Goal: Information Seeking & Learning: Learn about a topic

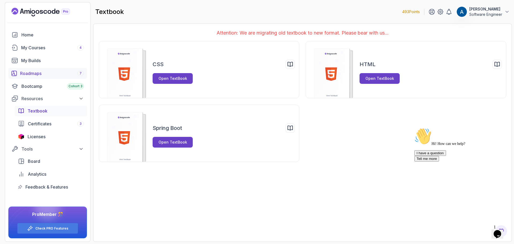
click at [53, 75] on div "Roadmaps 7" at bounding box center [52, 73] width 64 height 6
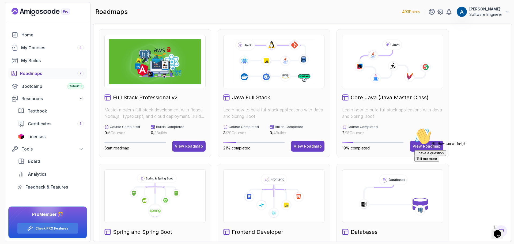
drag, startPoint x: 502, startPoint y: 165, endPoint x: 906, endPoint y: 288, distance: 422.9
click at [414, 128] on icon "Chat attention grabber" at bounding box center [414, 128] width 0 height 0
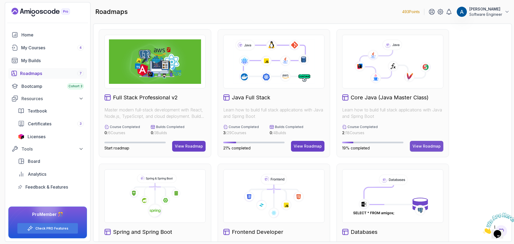
click at [426, 148] on div "View Roadmap" at bounding box center [427, 145] width 28 height 5
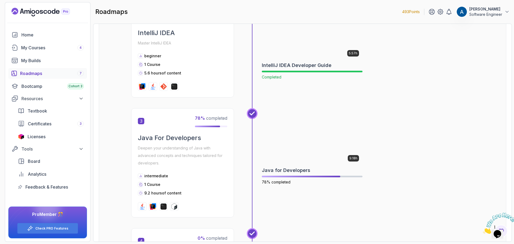
scroll to position [294, 0]
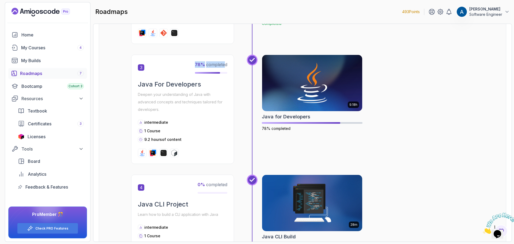
drag, startPoint x: 195, startPoint y: 67, endPoint x: 226, endPoint y: 67, distance: 31.1
click at [226, 67] on p "78 % completed" at bounding box center [211, 64] width 32 height 6
drag, startPoint x: 228, startPoint y: 65, endPoint x: 191, endPoint y: 61, distance: 37.7
click at [191, 61] on div "3 78 % completed Java For Developers Deepen your understanding of Java with adv…" at bounding box center [182, 109] width 103 height 109
click at [215, 62] on span "78 % completed" at bounding box center [211, 64] width 32 height 5
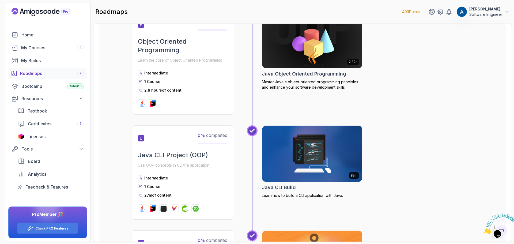
scroll to position [482, 0]
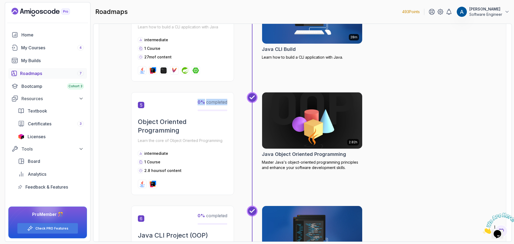
drag, startPoint x: 203, startPoint y: 104, endPoint x: 231, endPoint y: 101, distance: 28.2
click at [231, 101] on div "5 0 % completed Object Oriented Programming Learn the core of Object Oriented P…" at bounding box center [182, 143] width 103 height 103
click at [231, 85] on div "4 0 % completed Java CLI Project Learn how to build a CLI application with Java…" at bounding box center [302, 39] width 343 height 105
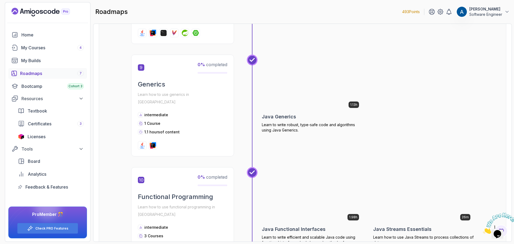
scroll to position [937, 0]
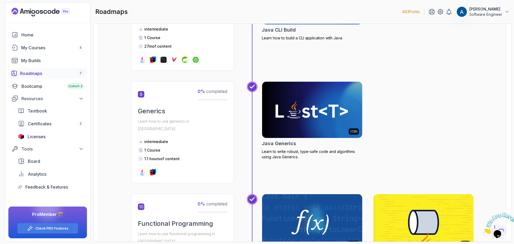
click at [412, 9] on p "493 Points" at bounding box center [411, 11] width 18 height 5
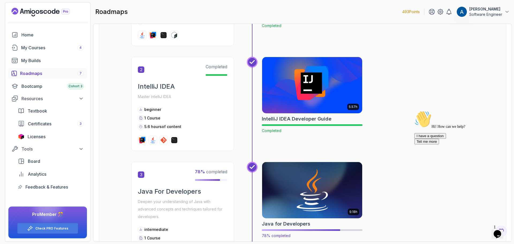
scroll to position [268, 0]
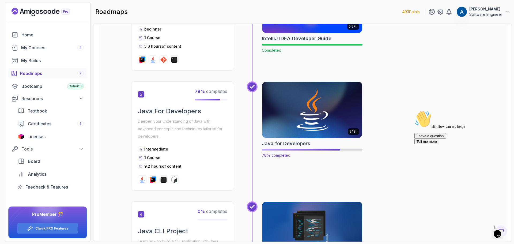
click at [313, 111] on img at bounding box center [312, 109] width 105 height 59
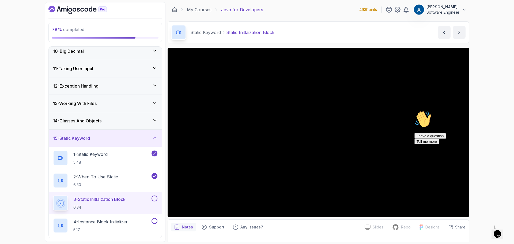
scroll to position [187, 0]
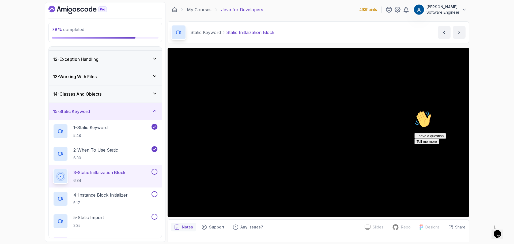
click at [414, 111] on icon "Chat attention grabber" at bounding box center [414, 111] width 0 height 0
click at [483, 230] on icon "Close" at bounding box center [483, 232] width 0 height 5
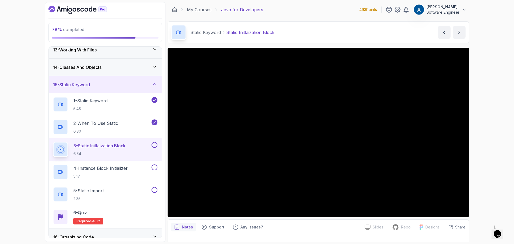
scroll to position [13, 0]
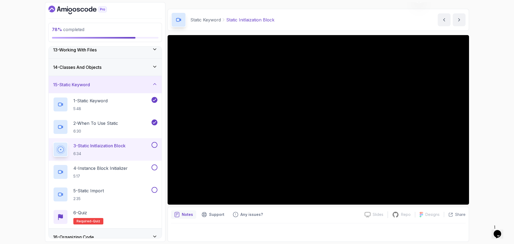
click at [501, 230] on icon "$i18n('chat', 'chat_widget')" at bounding box center [497, 234] width 7 height 8
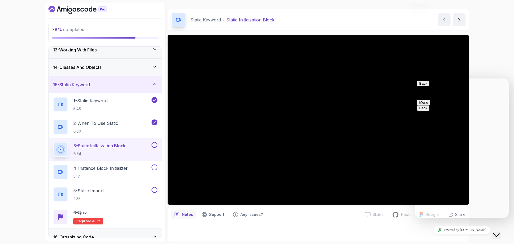
click at [426, 86] on button "Back" at bounding box center [423, 84] width 12 height 6
click at [503, 36] on div "78 % completed 1 - Intro 2 - Loops 3 - If Statements 4 - Packages 5 - Access Mo…" at bounding box center [257, 122] width 514 height 244
click at [499, 232] on icon "Close Chat This icon closes the chat window." at bounding box center [496, 235] width 6 height 6
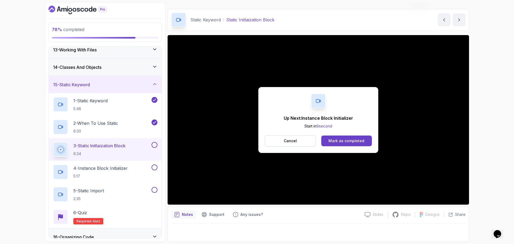
scroll to position [0, 0]
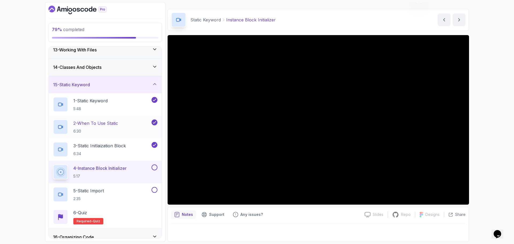
scroll to position [241, 0]
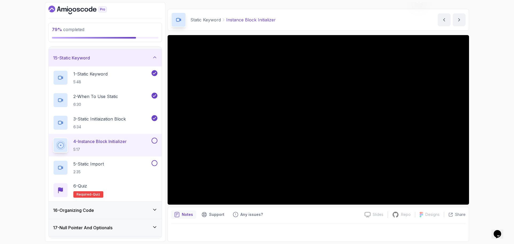
click at [304, 220] on div "Notes Support Any issues? Slides Slides not available Repo Repository not avail…" at bounding box center [318, 224] width 301 height 35
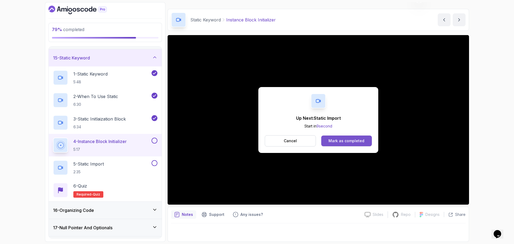
click at [350, 140] on div "Mark as completed" at bounding box center [346, 140] width 36 height 5
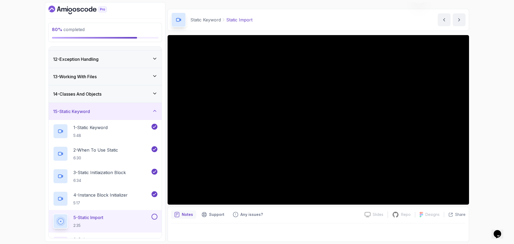
scroll to position [274, 0]
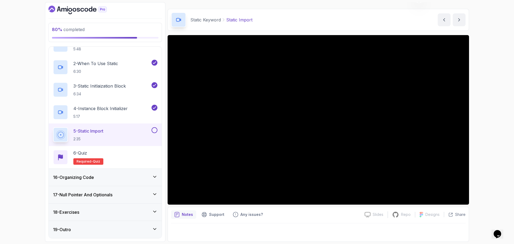
click at [408, 232] on div at bounding box center [318, 230] width 294 height 15
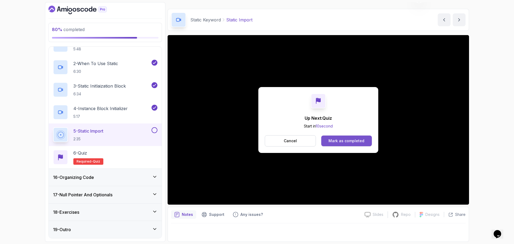
click at [352, 138] on div "Mark as completed" at bounding box center [346, 140] width 36 height 5
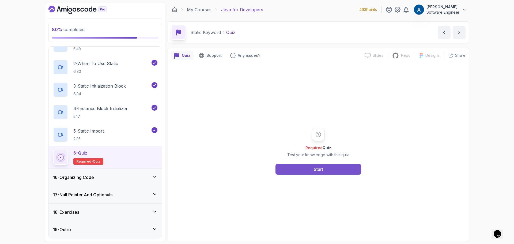
click at [320, 169] on div "Start" at bounding box center [318, 169] width 9 height 6
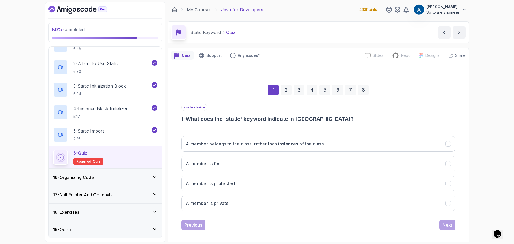
scroll to position [4, 0]
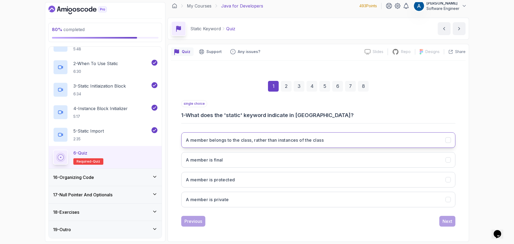
click at [230, 144] on button "A member belongs to the class, rather than instances of the class" at bounding box center [318, 140] width 274 height 16
click at [449, 222] on div "Next" at bounding box center [448, 221] width 10 height 6
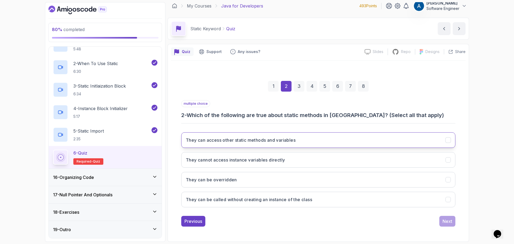
click at [311, 143] on button "They can access other static methods and variables" at bounding box center [318, 140] width 274 height 16
click at [336, 140] on button "They can access other static methods and variables" at bounding box center [318, 140] width 274 height 16
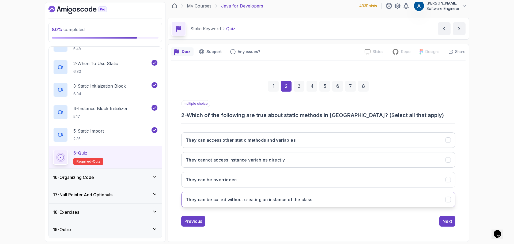
click at [287, 205] on button "They can be called without creating an instance of the class" at bounding box center [318, 200] width 274 height 16
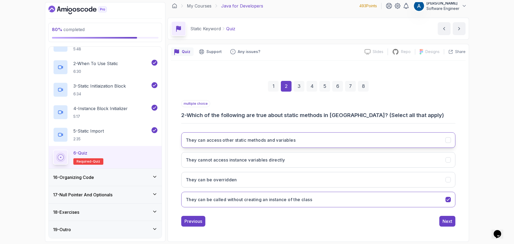
click at [246, 146] on button "They can access other static methods and variables" at bounding box center [318, 140] width 274 height 16
click at [272, 162] on h3 "They cannot access instance variables directly" at bounding box center [235, 160] width 99 height 6
click at [449, 220] on div "Next" at bounding box center [448, 221] width 10 height 6
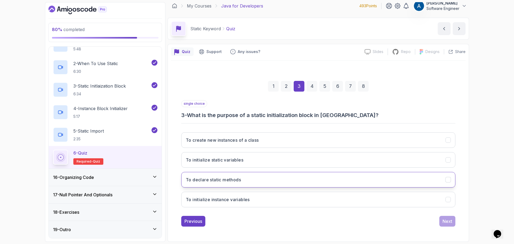
click at [225, 184] on button "To declare static methods" at bounding box center [318, 180] width 274 height 16
click at [446, 221] on div "Next" at bounding box center [448, 221] width 10 height 6
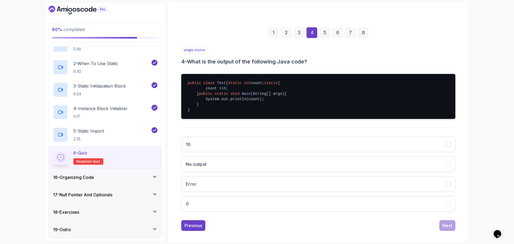
scroll to position [78, 0]
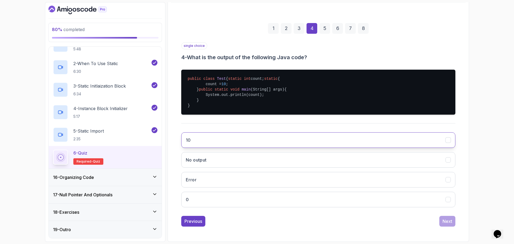
click at [200, 142] on button "10" at bounding box center [318, 140] width 274 height 16
click at [451, 222] on div "Next" at bounding box center [448, 221] width 10 height 6
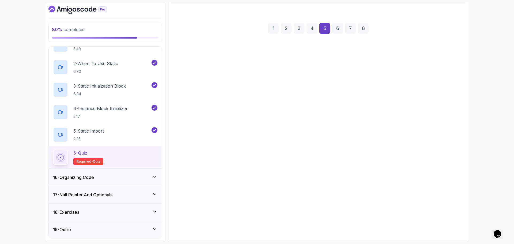
scroll to position [4, 0]
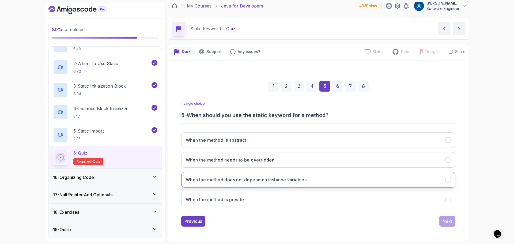
click at [295, 185] on button "When the method does not depend on instance variables" at bounding box center [318, 180] width 274 height 16
click at [445, 221] on div "Next" at bounding box center [448, 221] width 10 height 6
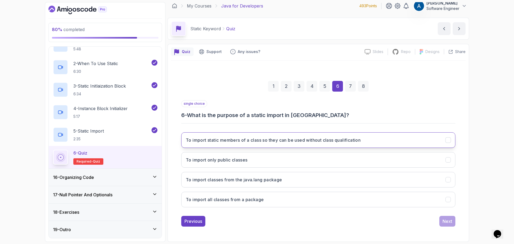
click at [281, 141] on h3 "To import static members of a class so they can be used without class qualifica…" at bounding box center [273, 140] width 175 height 6
click at [448, 221] on div "Next" at bounding box center [448, 221] width 10 height 6
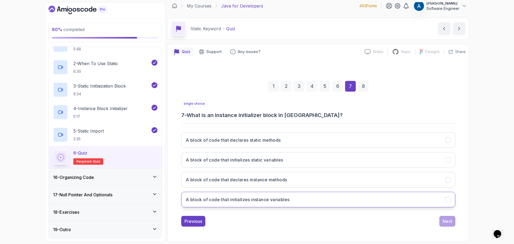
click at [238, 203] on button "A block of code that initializes instance variables" at bounding box center [318, 200] width 274 height 16
click at [448, 221] on div "Next" at bounding box center [448, 221] width 10 height 6
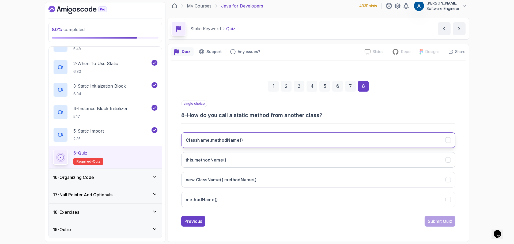
click at [301, 140] on button "ClassName.methodName()" at bounding box center [318, 140] width 274 height 16
click at [442, 224] on div "Submit Quiz" at bounding box center [440, 221] width 24 height 6
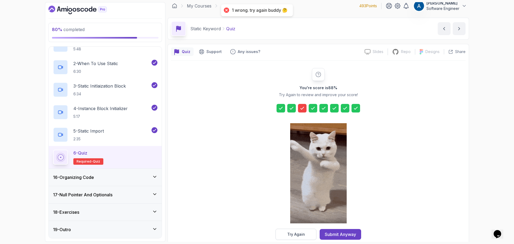
click at [301, 109] on icon at bounding box center [302, 108] width 3 height 2
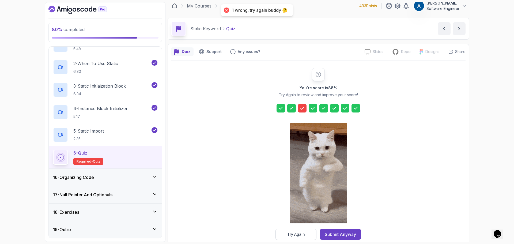
click at [301, 109] on icon at bounding box center [302, 108] width 3 height 2
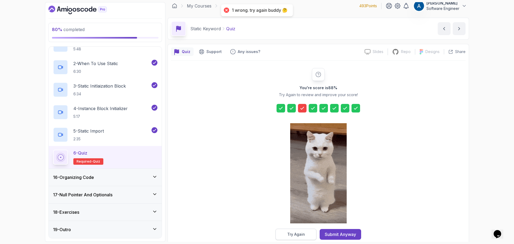
click at [300, 233] on div "Try Again" at bounding box center [296, 234] width 18 height 5
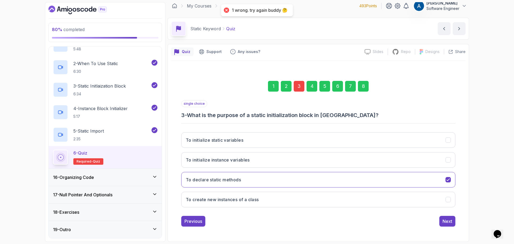
click at [297, 83] on div "3" at bounding box center [299, 86] width 11 height 11
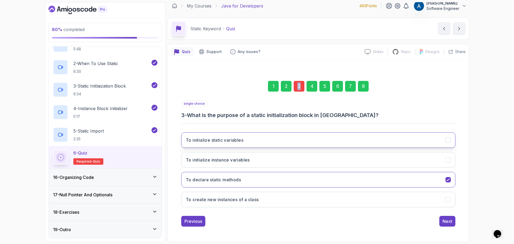
click at [261, 146] on button "To initialize static variables" at bounding box center [318, 140] width 274 height 16
click at [446, 220] on div "Next" at bounding box center [448, 221] width 10 height 6
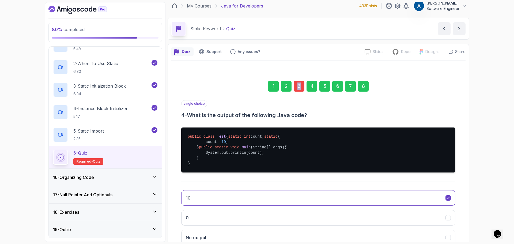
scroll to position [78, 0]
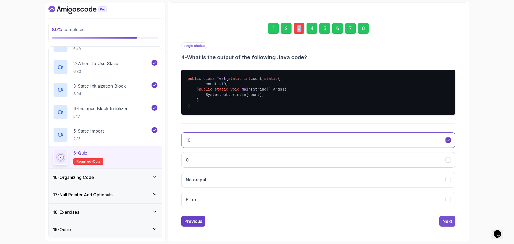
click at [448, 222] on div "Next" at bounding box center [448, 221] width 10 height 6
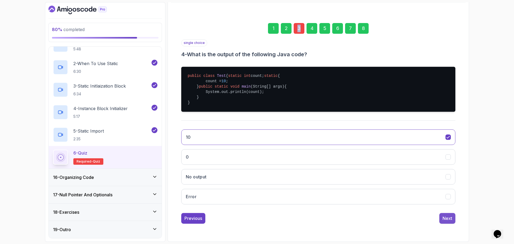
scroll to position [4, 0]
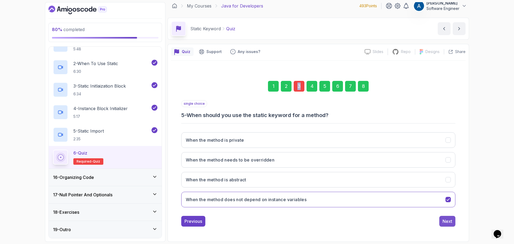
click at [448, 223] on div "Next" at bounding box center [448, 221] width 10 height 6
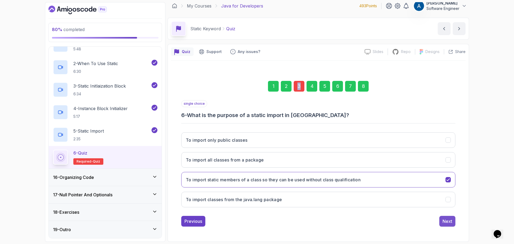
click at [446, 218] on div "Next" at bounding box center [448, 221] width 10 height 6
click at [447, 220] on div "Next" at bounding box center [448, 221] width 10 height 6
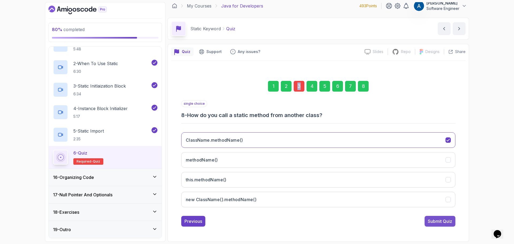
click at [445, 220] on div "Submit Quiz" at bounding box center [440, 221] width 24 height 6
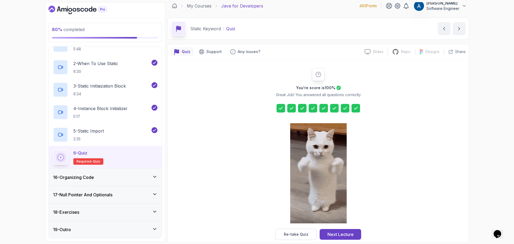
scroll to position [13, 0]
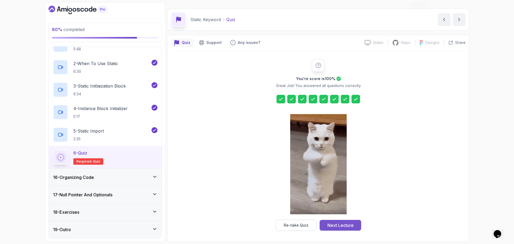
click at [357, 229] on button "Next Lecture" at bounding box center [340, 225] width 41 height 11
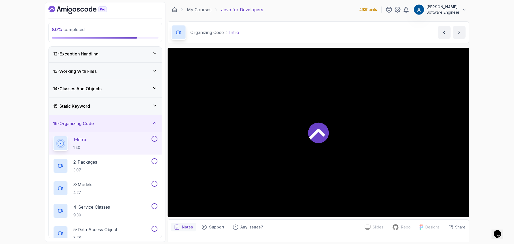
scroll to position [220, 0]
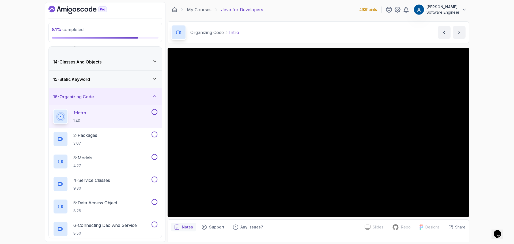
click at [506, 133] on div "81 % completed 1 - Intro 2 - Loops 3 - If Statements 4 - Packages 5 - Access Mo…" at bounding box center [257, 122] width 514 height 244
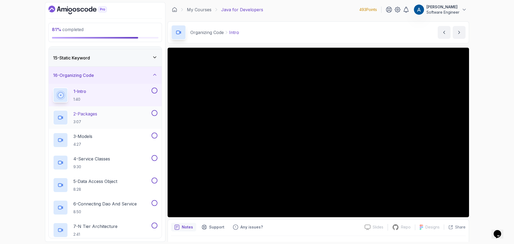
scroll to position [268, 0]
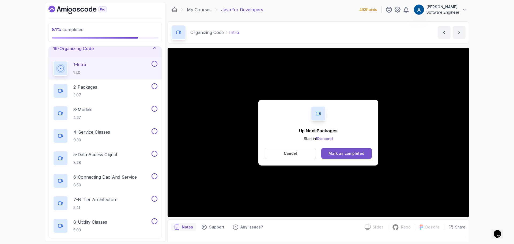
click at [339, 154] on div "Mark as completed" at bounding box center [346, 153] width 36 height 5
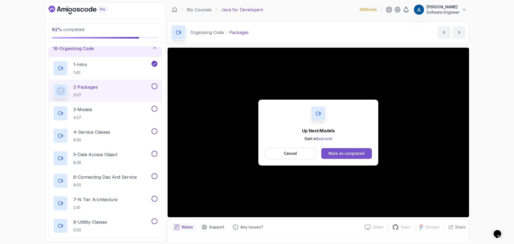
click at [359, 154] on div "Mark as completed" at bounding box center [346, 153] width 36 height 5
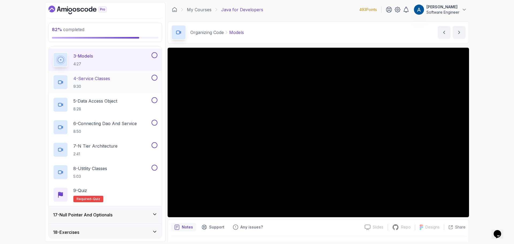
scroll to position [341, 0]
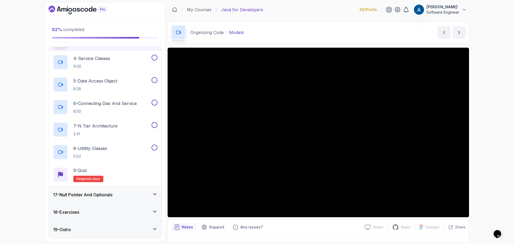
click at [115, 190] on div "17 - Null Pointer And Optionals" at bounding box center [105, 194] width 113 height 17
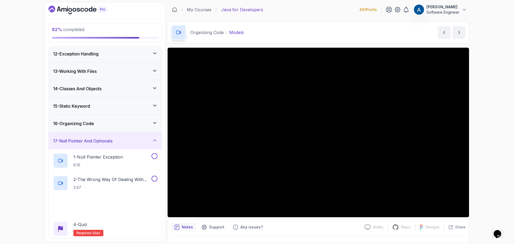
scroll to position [229, 0]
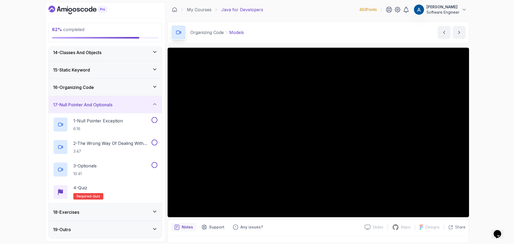
click at [156, 107] on div "17 - Null Pointer And Optionals" at bounding box center [105, 104] width 104 height 6
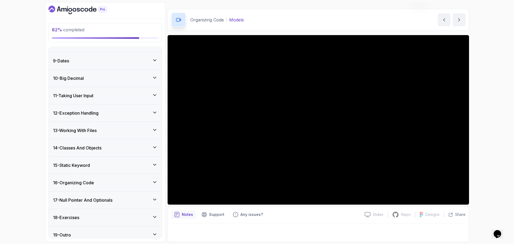
scroll to position [139, 0]
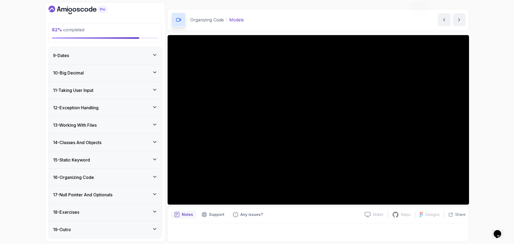
click at [113, 181] on div "16 - Organizing Code" at bounding box center [105, 177] width 113 height 17
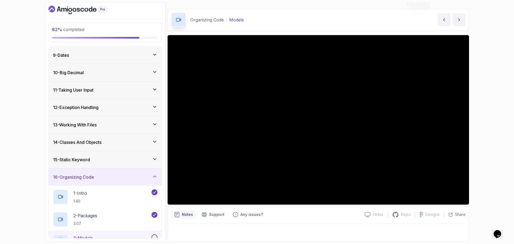
scroll to position [0, 0]
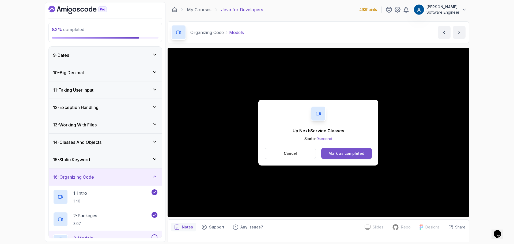
click at [345, 151] on div "Mark as completed" at bounding box center [346, 153] width 36 height 5
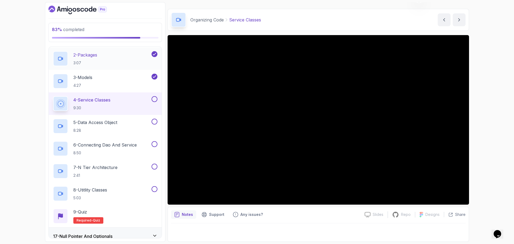
scroll to position [327, 0]
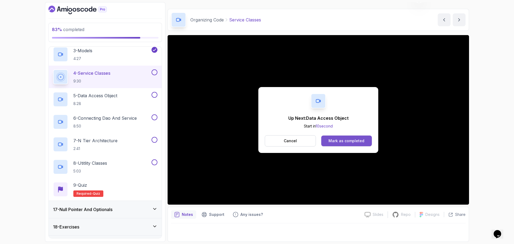
click at [358, 139] on div "Mark as completed" at bounding box center [346, 140] width 36 height 5
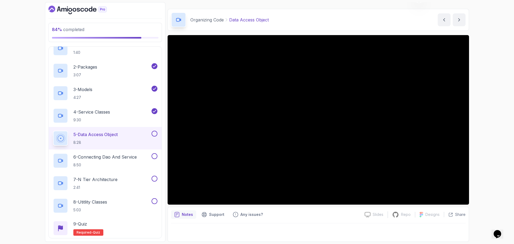
scroll to position [341, 0]
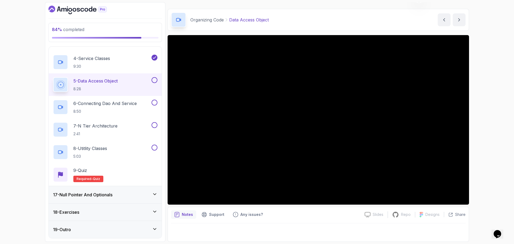
click at [106, 191] on h3 "17 - Null Pointer And Optionals" at bounding box center [82, 194] width 59 height 6
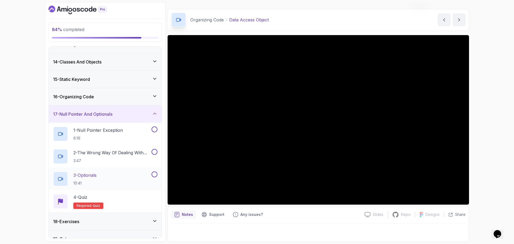
scroll to position [229, 0]
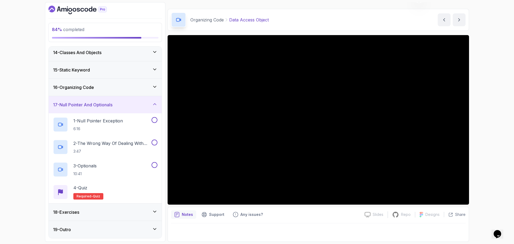
click at [117, 215] on div "18 - Exercises" at bounding box center [105, 212] width 104 height 6
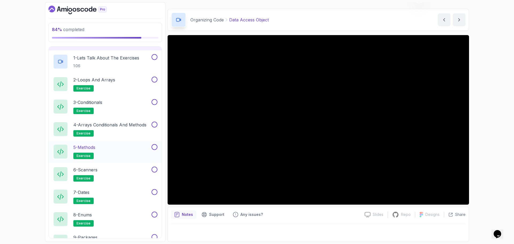
scroll to position [363, 0]
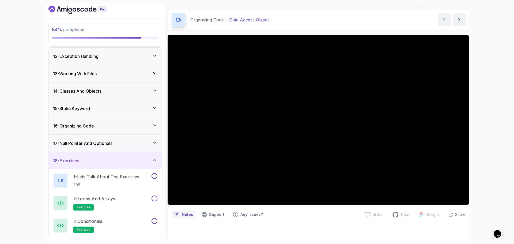
click at [151, 164] on div "18 - Exercises" at bounding box center [105, 160] width 104 height 6
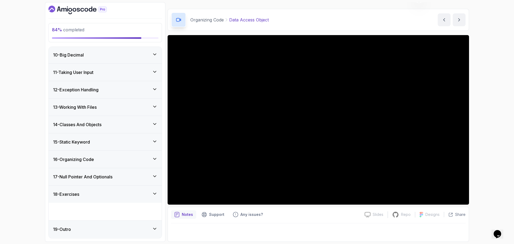
scroll to position [139, 0]
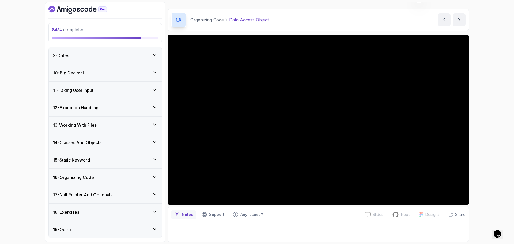
click at [156, 192] on icon at bounding box center [154, 193] width 5 height 5
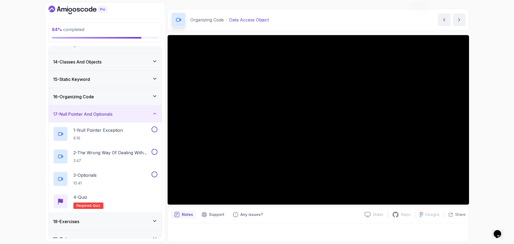
click at [150, 113] on div "17 - Null Pointer And Optionals" at bounding box center [105, 114] width 104 height 6
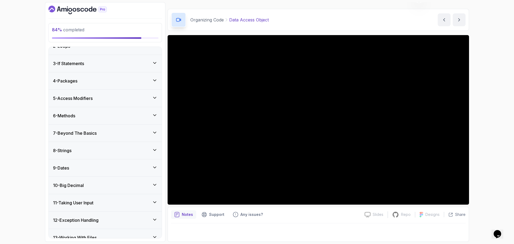
scroll to position [54, 0]
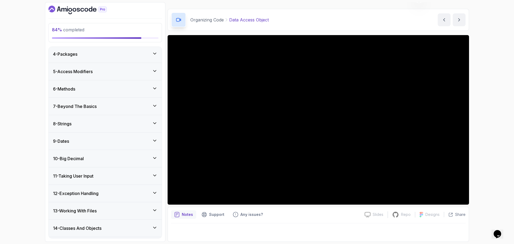
click at [103, 94] on div "6 - Methods" at bounding box center [105, 88] width 113 height 17
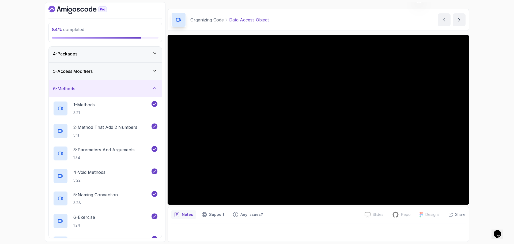
click at [156, 93] on div "6 - Methods" at bounding box center [105, 88] width 113 height 17
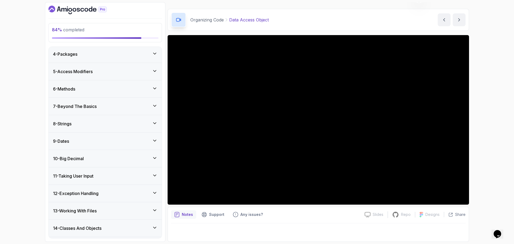
click at [129, 106] on div "7 - Beyond The Basics" at bounding box center [105, 106] width 104 height 6
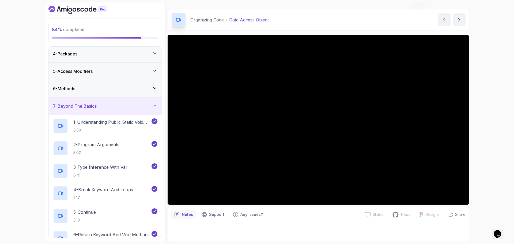
click at [149, 101] on div "7 - Beyond The Basics" at bounding box center [105, 105] width 113 height 17
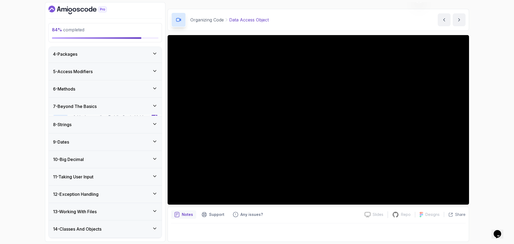
click at [144, 91] on div "6 - Methods" at bounding box center [105, 89] width 104 height 6
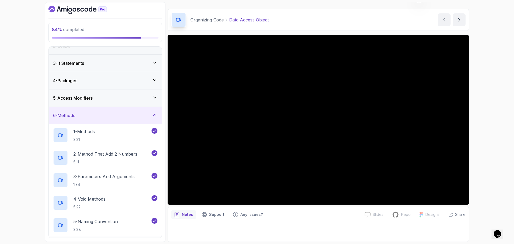
scroll to position [0, 0]
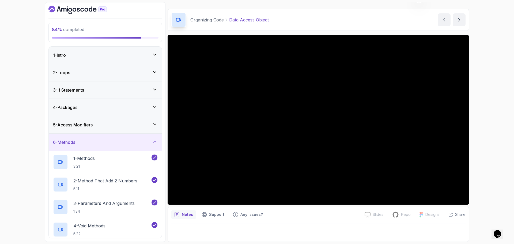
click at [141, 123] on div "5 - Access Modifiers" at bounding box center [105, 125] width 104 height 6
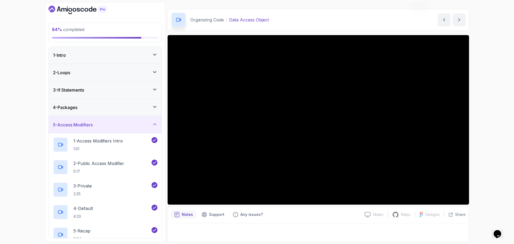
click at [156, 124] on icon at bounding box center [154, 124] width 5 height 5
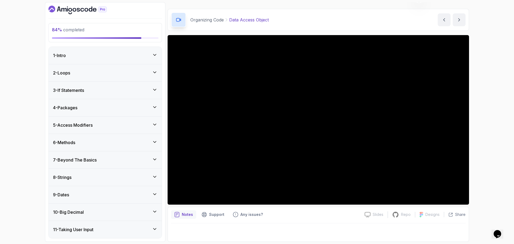
click at [152, 108] on div "4 - Packages" at bounding box center [105, 107] width 104 height 6
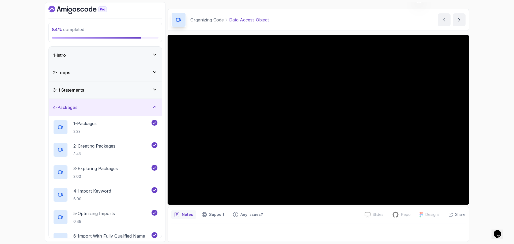
click at [143, 90] on div "3 - If Statements" at bounding box center [105, 90] width 104 height 6
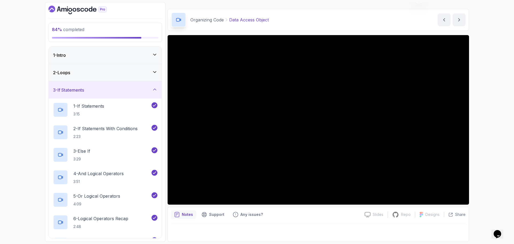
click at [145, 91] on div "3 - If Statements" at bounding box center [105, 90] width 104 height 6
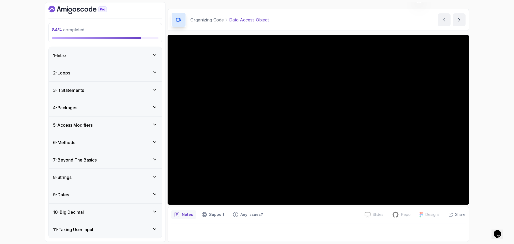
click at [148, 56] on div "1 - Intro" at bounding box center [105, 55] width 104 height 6
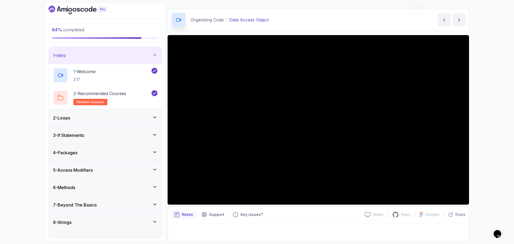
click at [148, 56] on div "1 - Intro" at bounding box center [105, 55] width 104 height 6
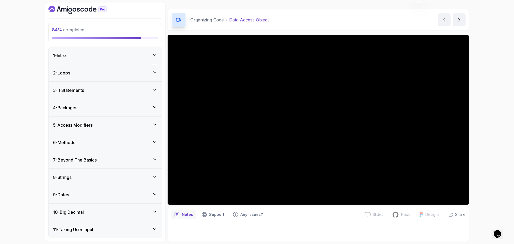
click at [141, 78] on div "2 - Loops" at bounding box center [105, 72] width 113 height 17
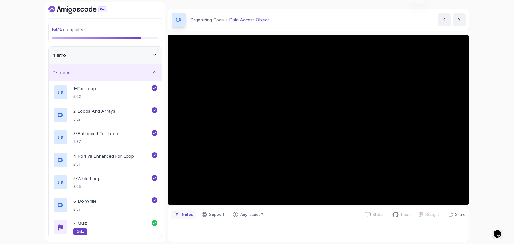
click at [142, 69] on div "2 - Loops" at bounding box center [105, 72] width 104 height 6
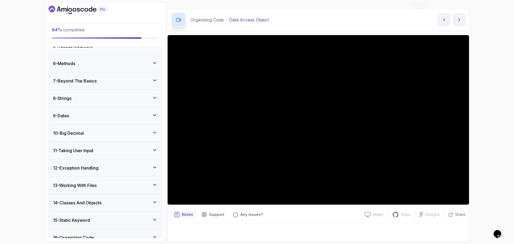
scroll to position [133, 0]
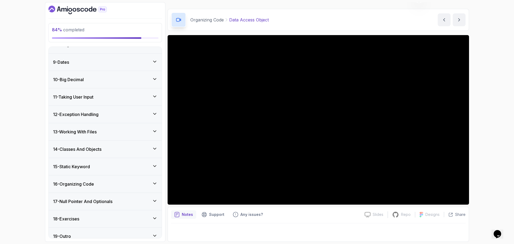
click at [97, 99] on div "11 - Taking User Input" at bounding box center [105, 97] width 104 height 6
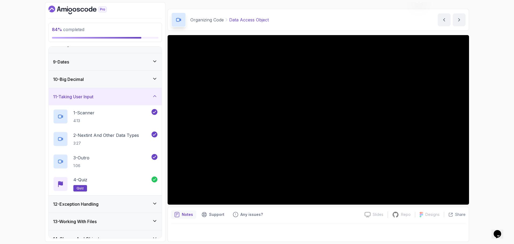
click at [118, 97] on div "11 - Taking User Input" at bounding box center [105, 96] width 104 height 6
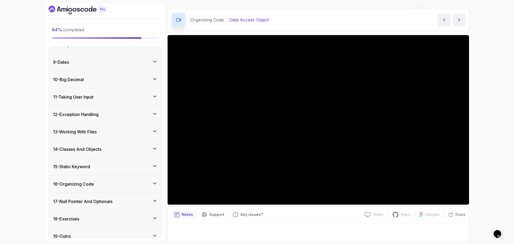
click at [107, 119] on div "12 - Exception Handling" at bounding box center [105, 114] width 113 height 17
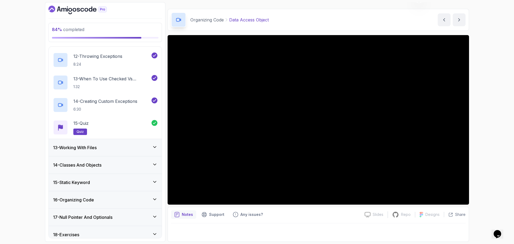
click at [111, 148] on div "13 - Working With Files" at bounding box center [105, 147] width 104 height 6
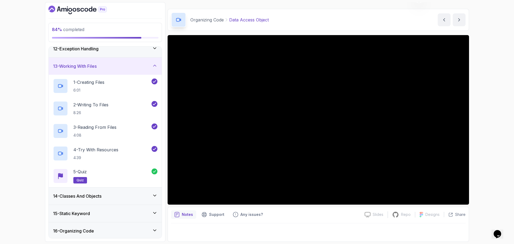
click at [127, 69] on div "13 - Working With Files" at bounding box center [105, 66] width 104 height 6
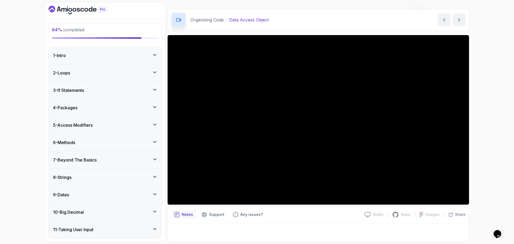
scroll to position [139, 0]
